Goal: Information Seeking & Learning: Learn about a topic

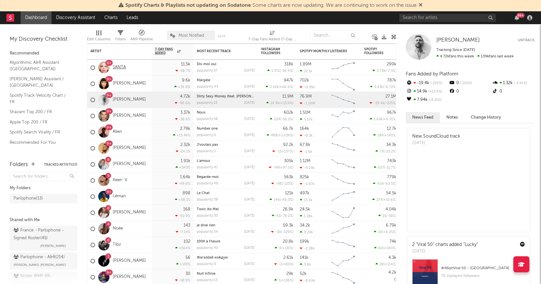
click at [121, 65] on link "SANTA" at bounding box center [119, 67] width 13 height 5
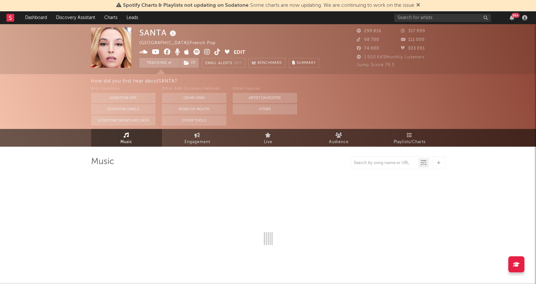
select select "6m"
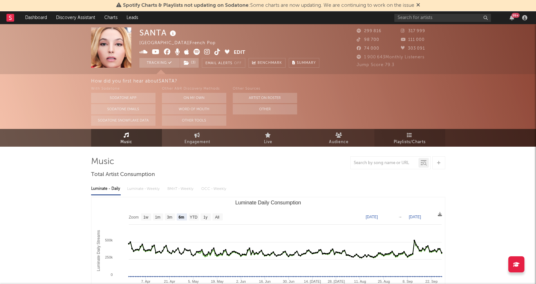
click at [412, 143] on span "Playlists/Charts" at bounding box center [410, 142] width 32 height 8
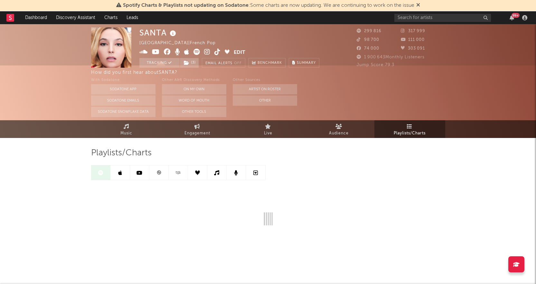
scroll to position [11, 0]
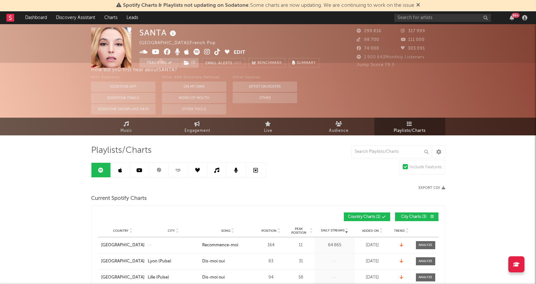
click at [158, 168] on icon at bounding box center [159, 170] width 5 height 5
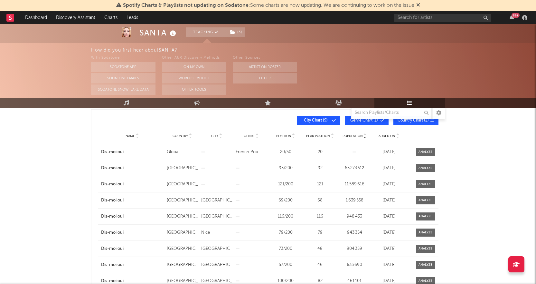
scroll to position [108, 0]
